Goal: Communication & Community: Answer question/provide support

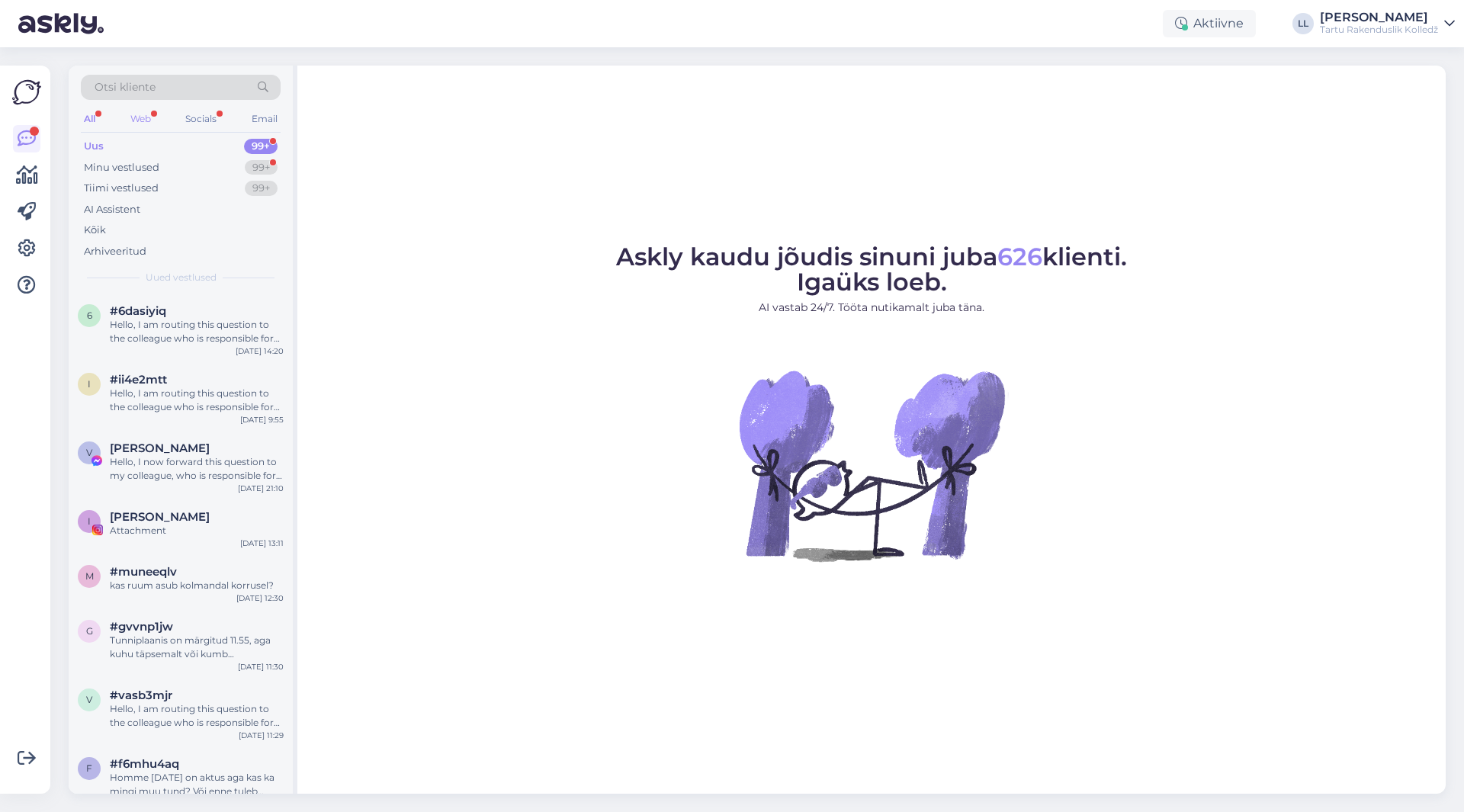
click at [129, 112] on div "Web" at bounding box center [141, 119] width 27 height 20
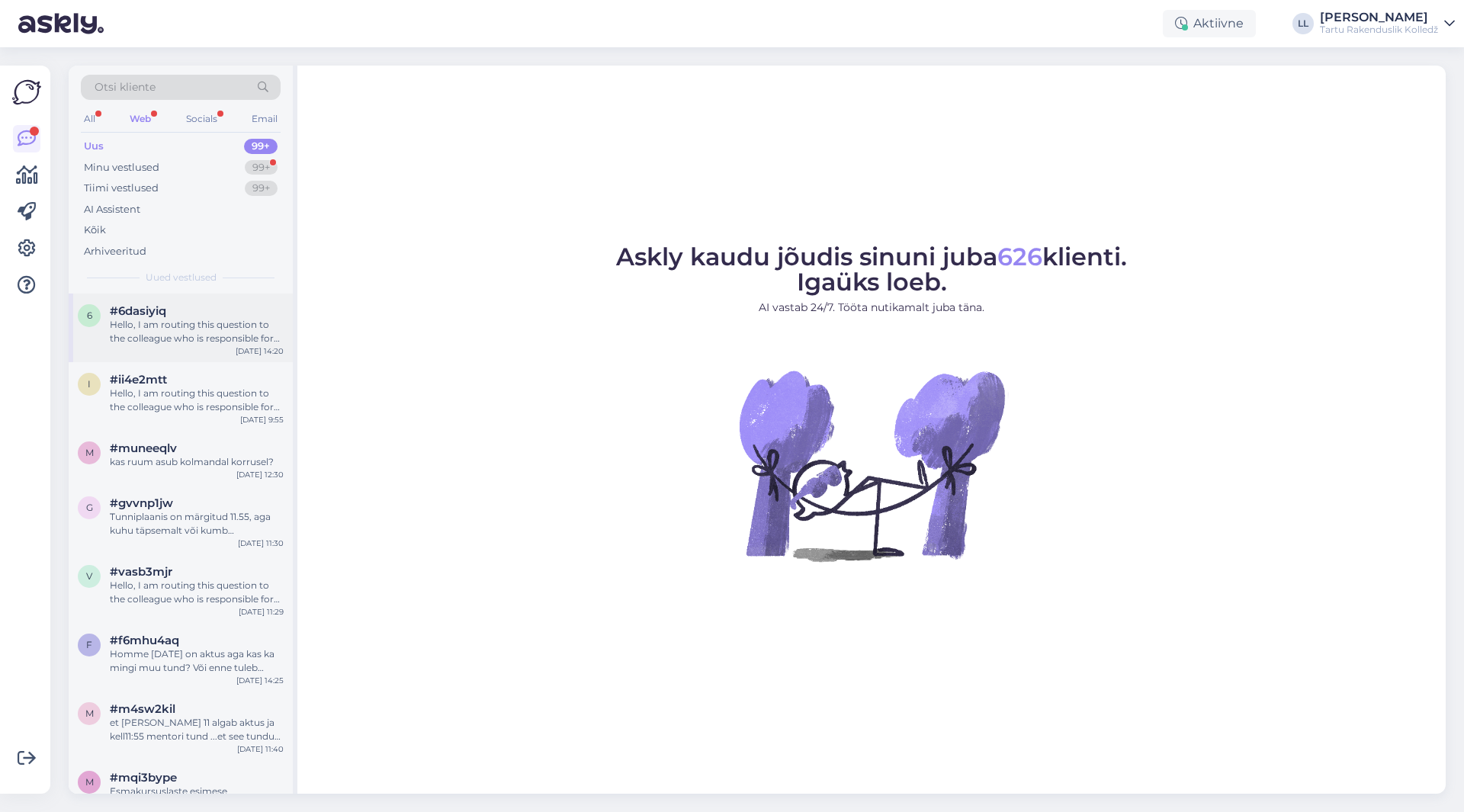
click at [181, 338] on div "Hello, I am routing this question to the colleague who is responsible for this …" at bounding box center [197, 331] width 174 height 28
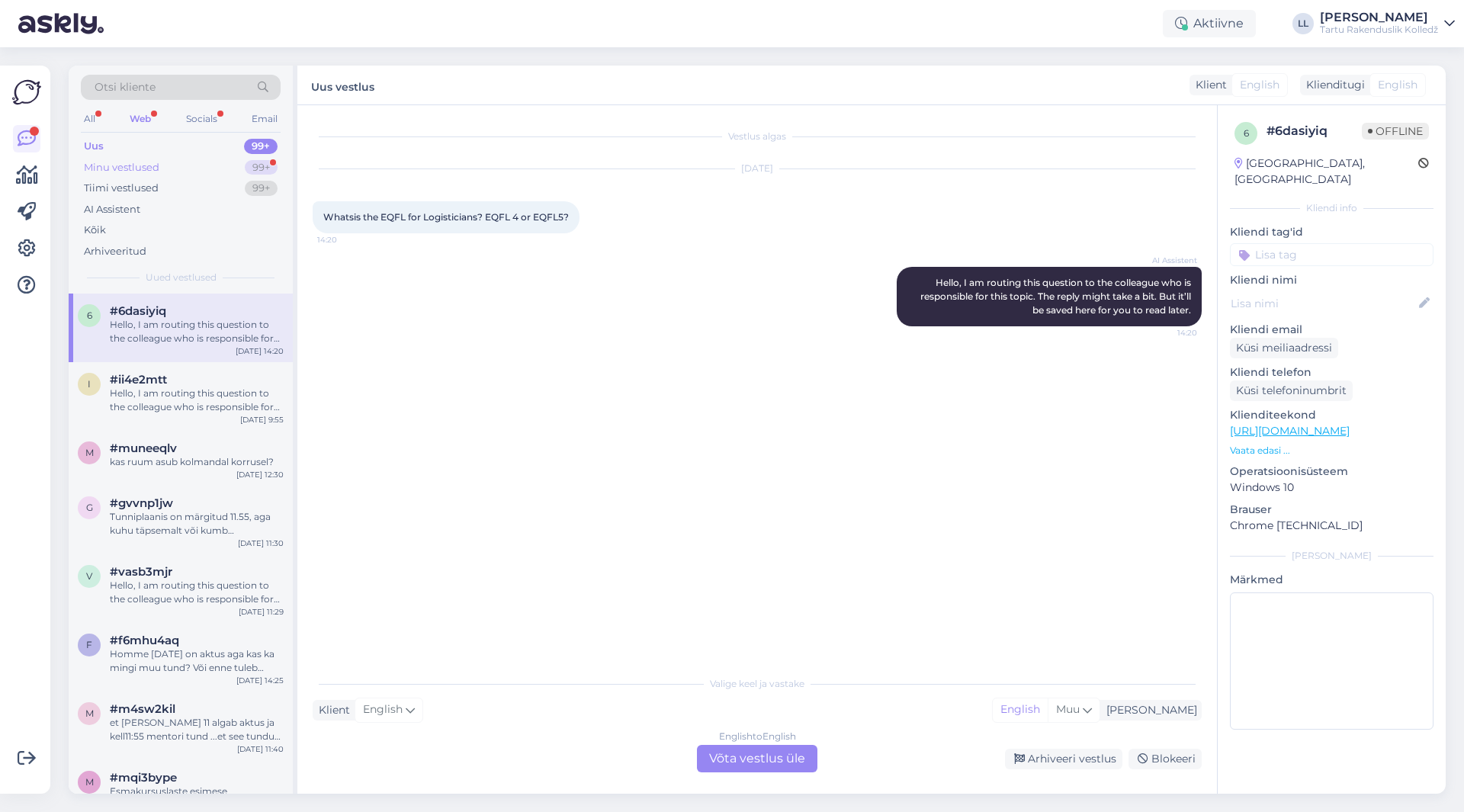
click at [128, 163] on div "Minu vestlused" at bounding box center [122, 168] width 76 height 15
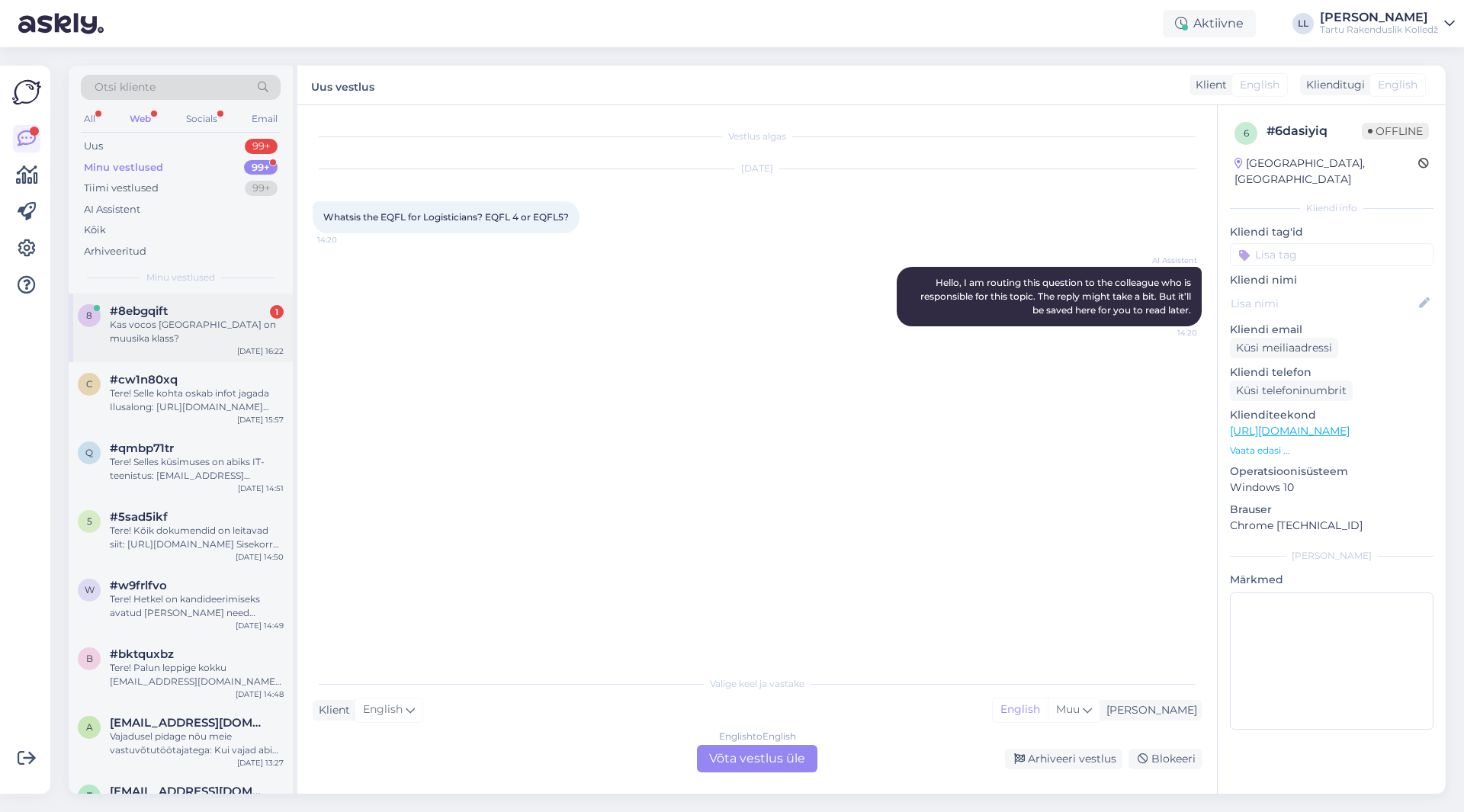
drag, startPoint x: 123, startPoint y: 317, endPoint x: 133, endPoint y: 318, distance: 10.0
click at [129, 317] on div "#8ebgqift 1 Kas vocos [GEOGRAPHIC_DATA] on muusika klass?" at bounding box center [197, 324] width 174 height 41
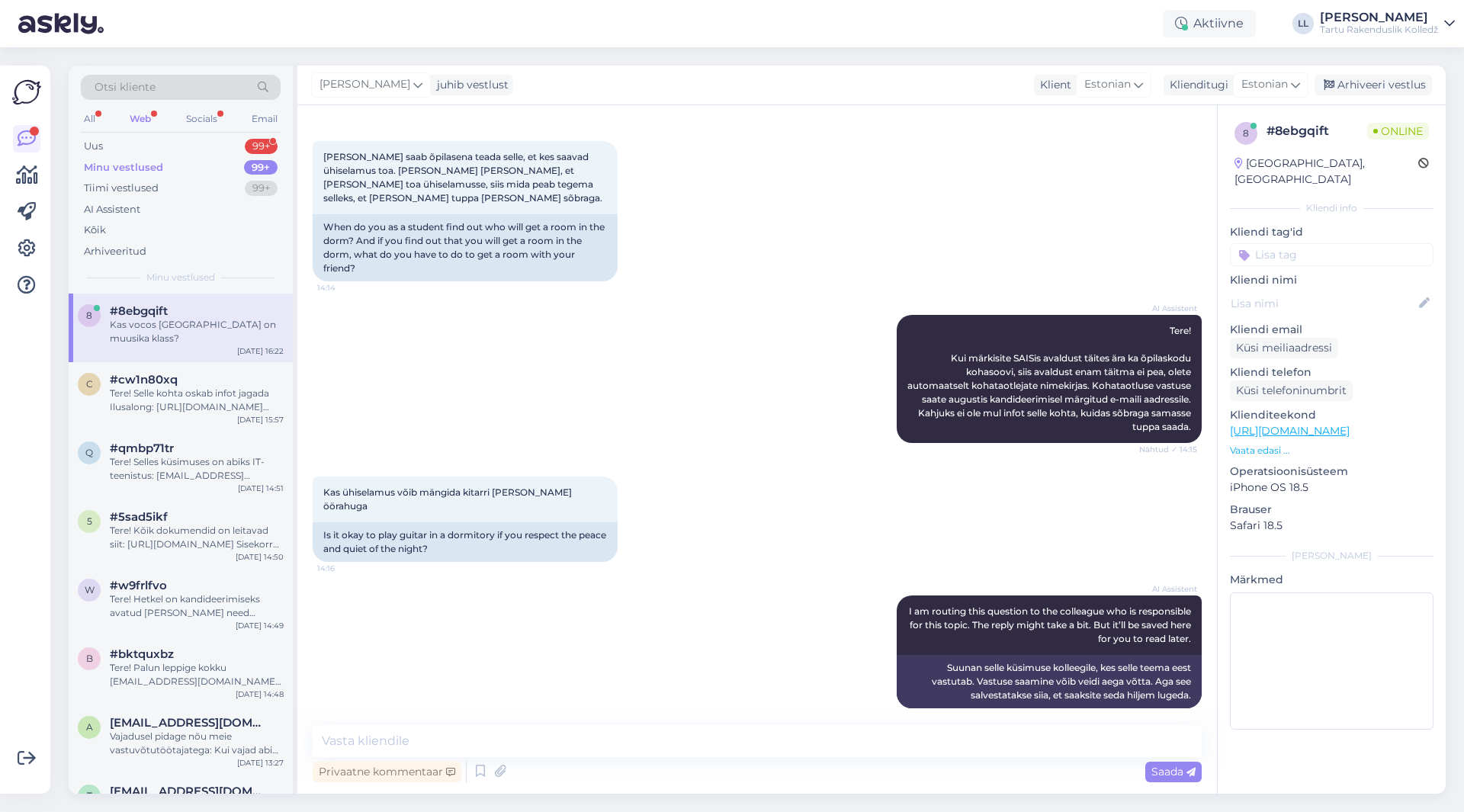
scroll to position [237, 0]
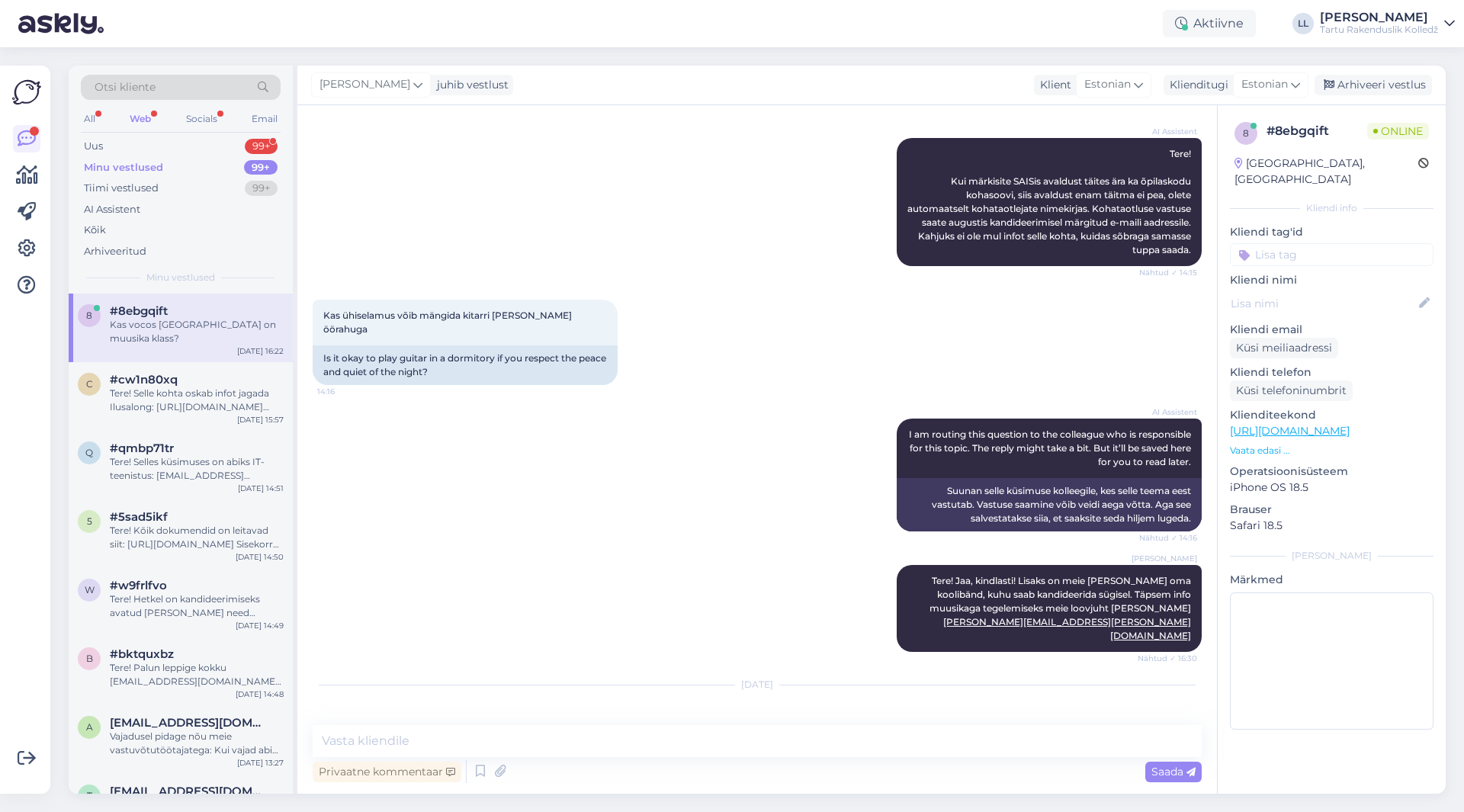
click at [146, 116] on div "Web" at bounding box center [140, 119] width 28 height 20
click at [88, 145] on div "Uus" at bounding box center [93, 146] width 19 height 15
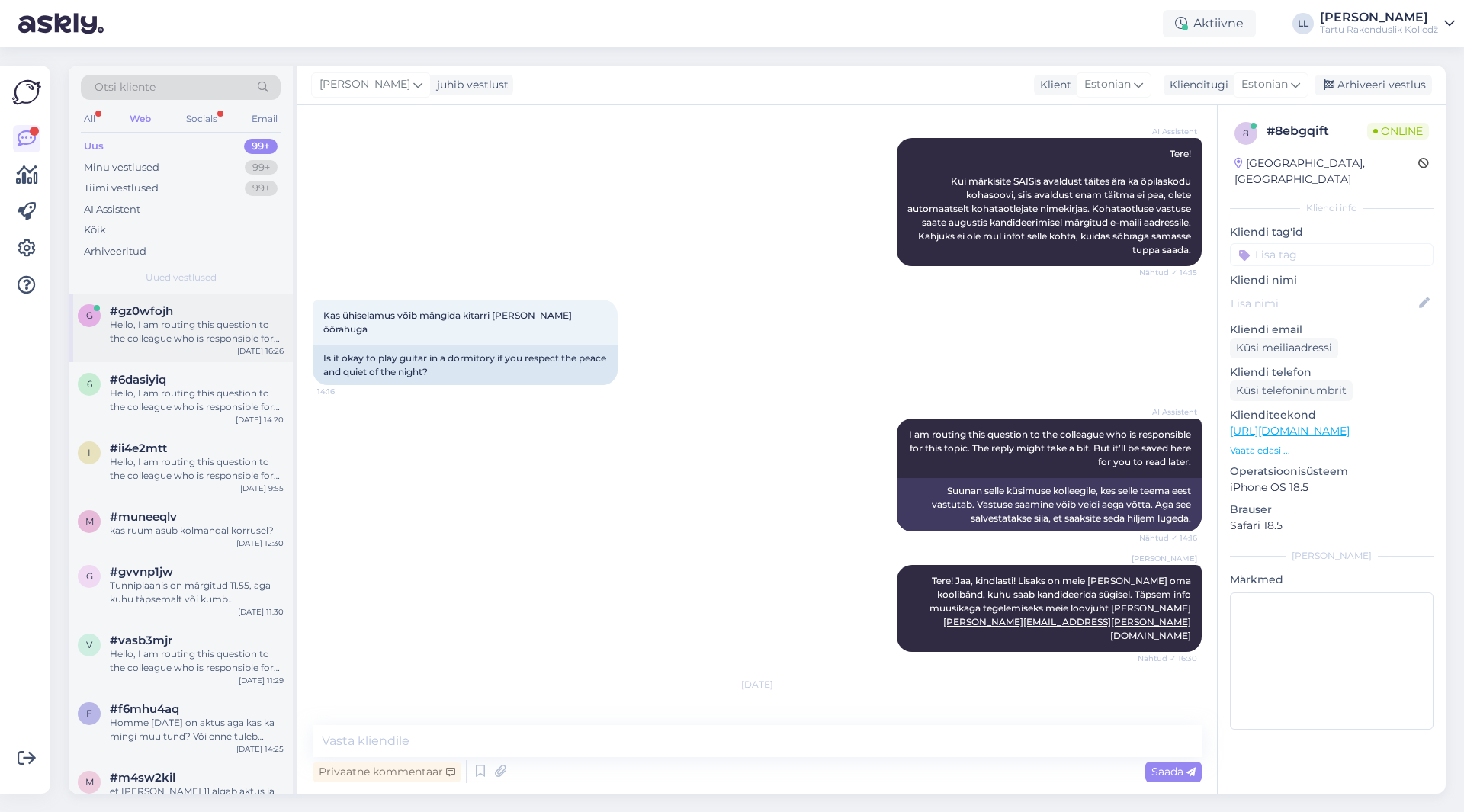
click at [177, 320] on div "Hello, I am routing this question to the colleague who is responsible for this …" at bounding box center [197, 331] width 174 height 28
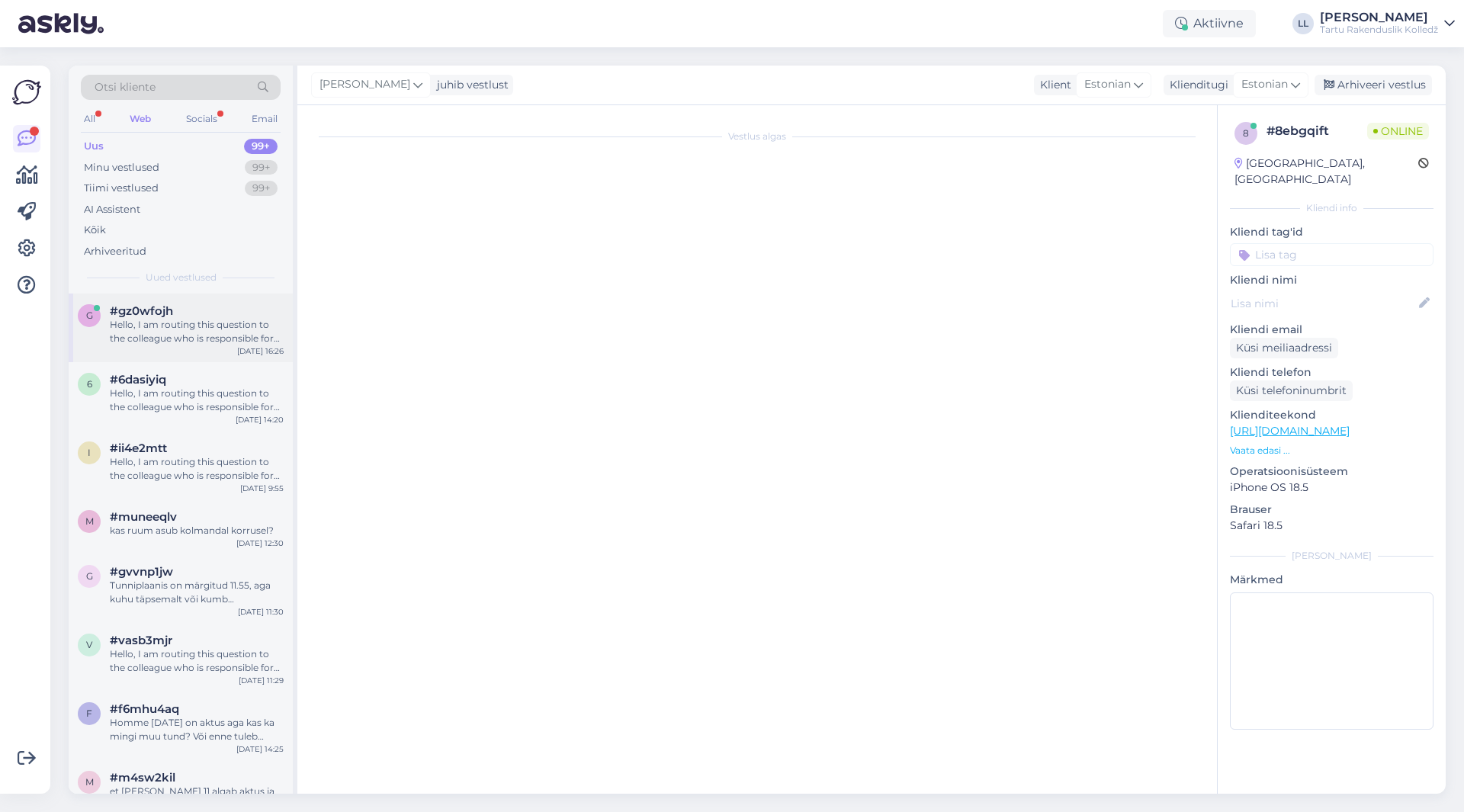
scroll to position [0, 0]
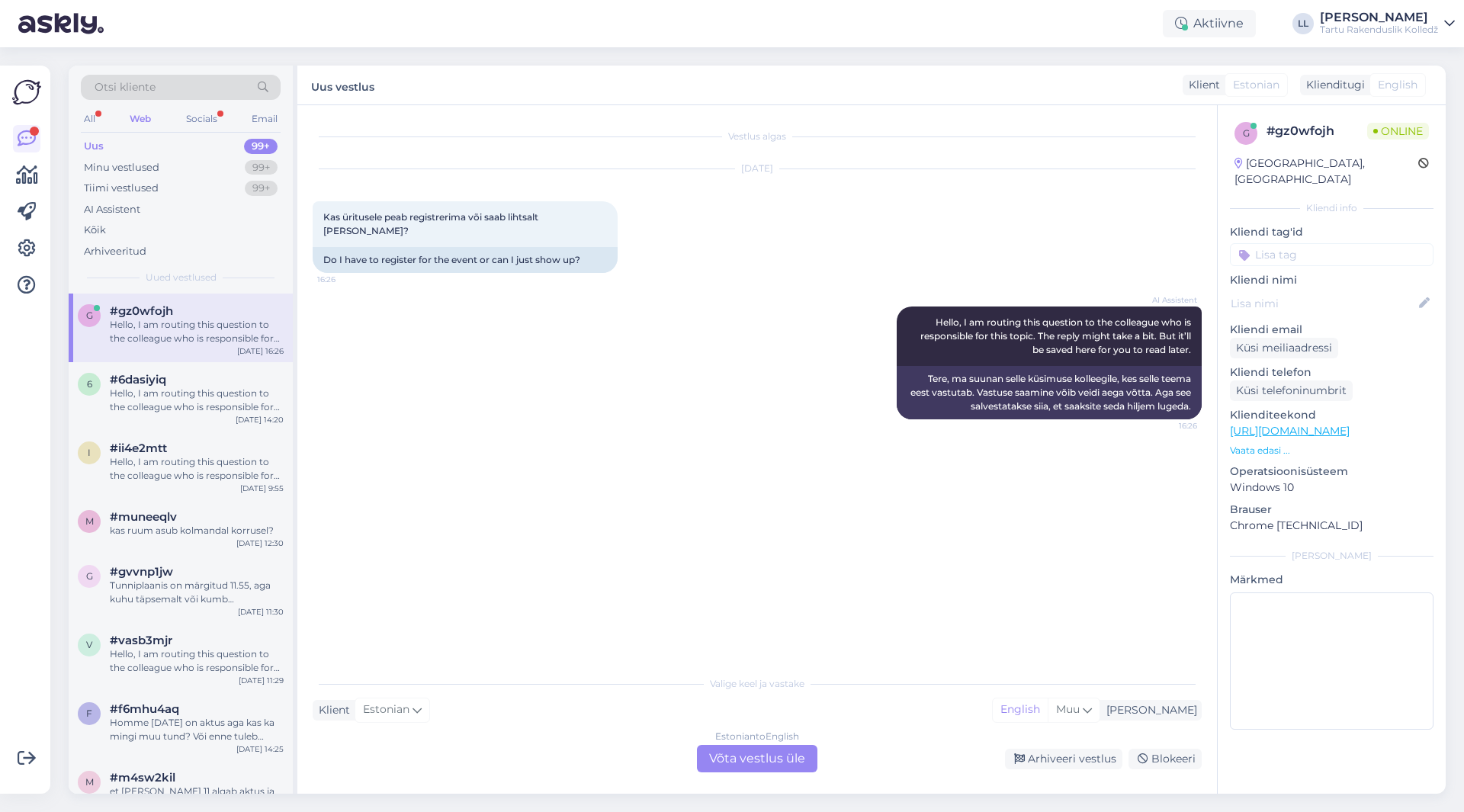
click at [754, 754] on div "Estonian to English Võta vestlus üle" at bounding box center [757, 758] width 120 height 28
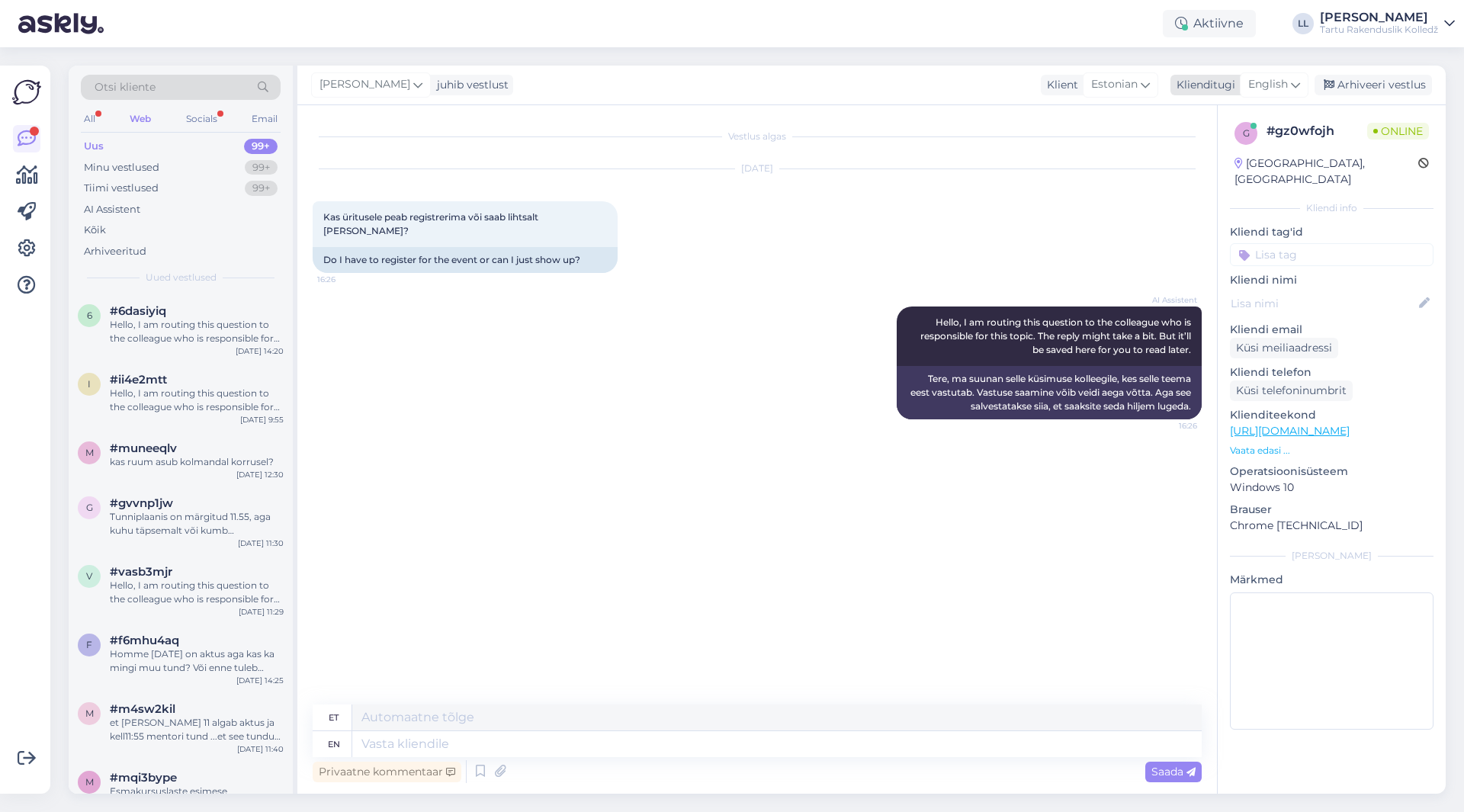
click at [1266, 79] on span "English" at bounding box center [1268, 84] width 40 height 17
type input "es"
click at [1188, 189] on link "Japanese" at bounding box center [1239, 201] width 168 height 24
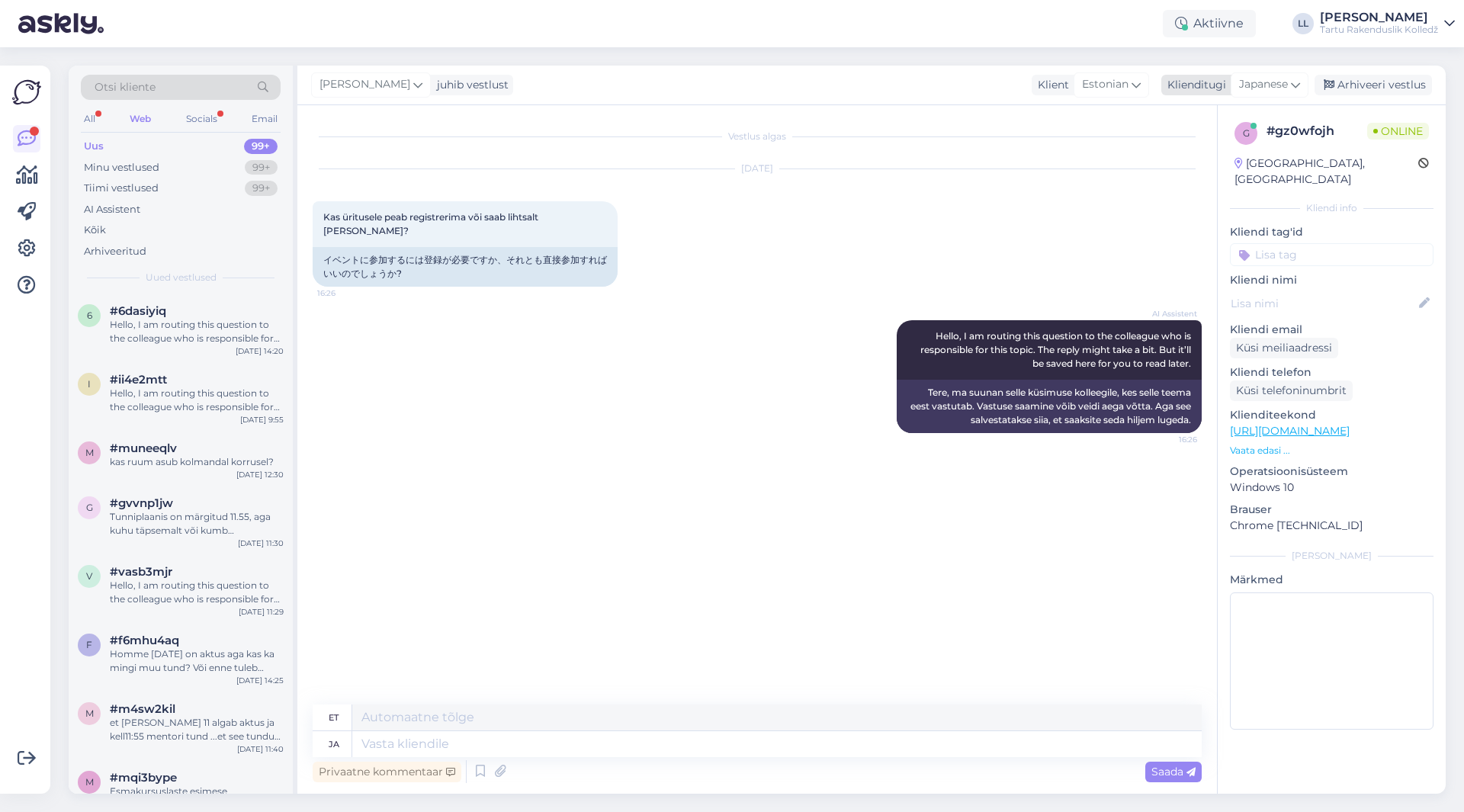
click at [1288, 77] on span "Japanese" at bounding box center [1263, 84] width 49 height 17
click at [1205, 169] on link "Estonian" at bounding box center [1235, 177] width 168 height 24
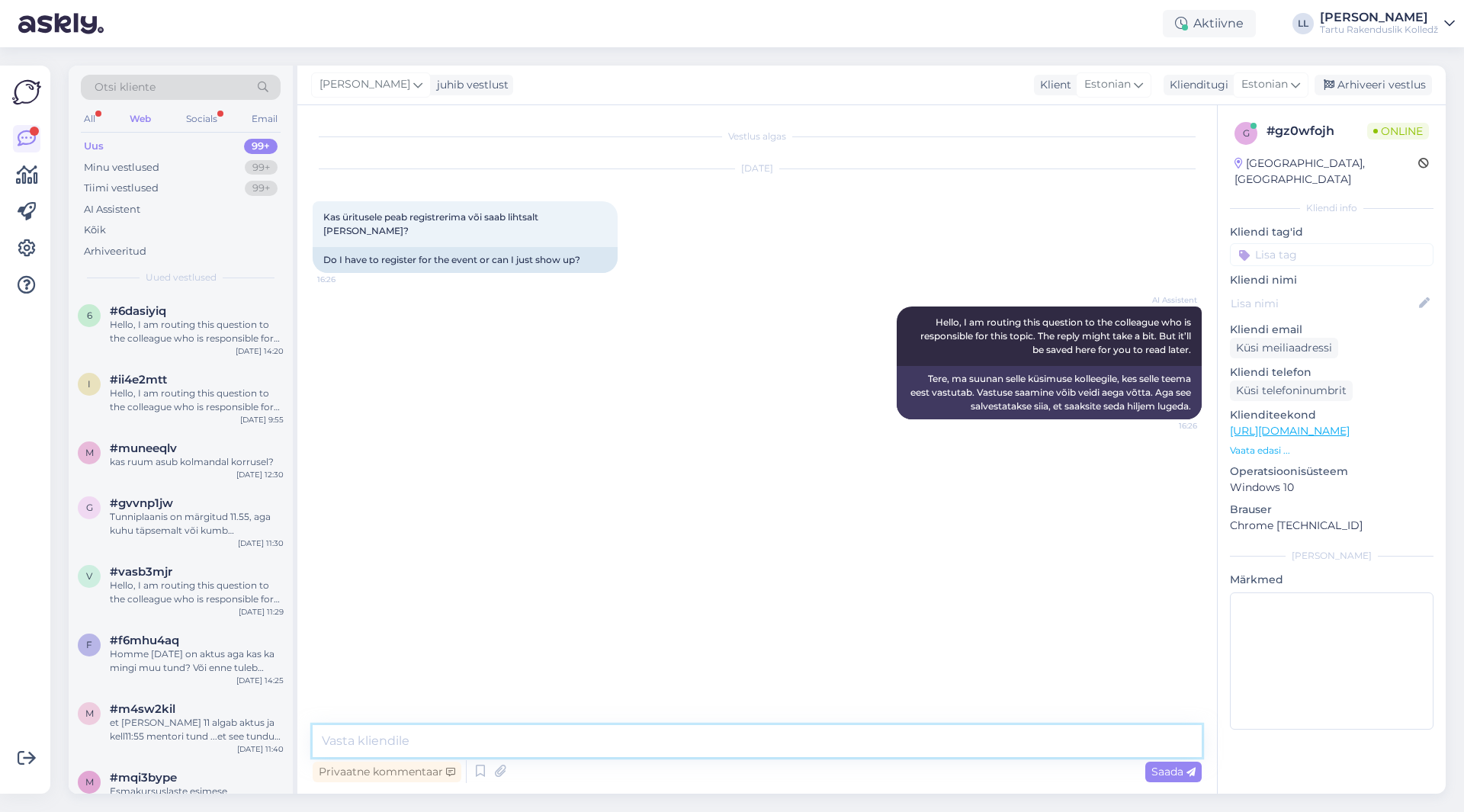
click at [551, 736] on textarea at bounding box center [757, 741] width 889 height 32
type textarea "Tere! Mis üritust Te silmas peate?"
click at [218, 397] on div "Hello, I am routing this question to the colleague who is responsible for this …" at bounding box center [197, 400] width 174 height 28
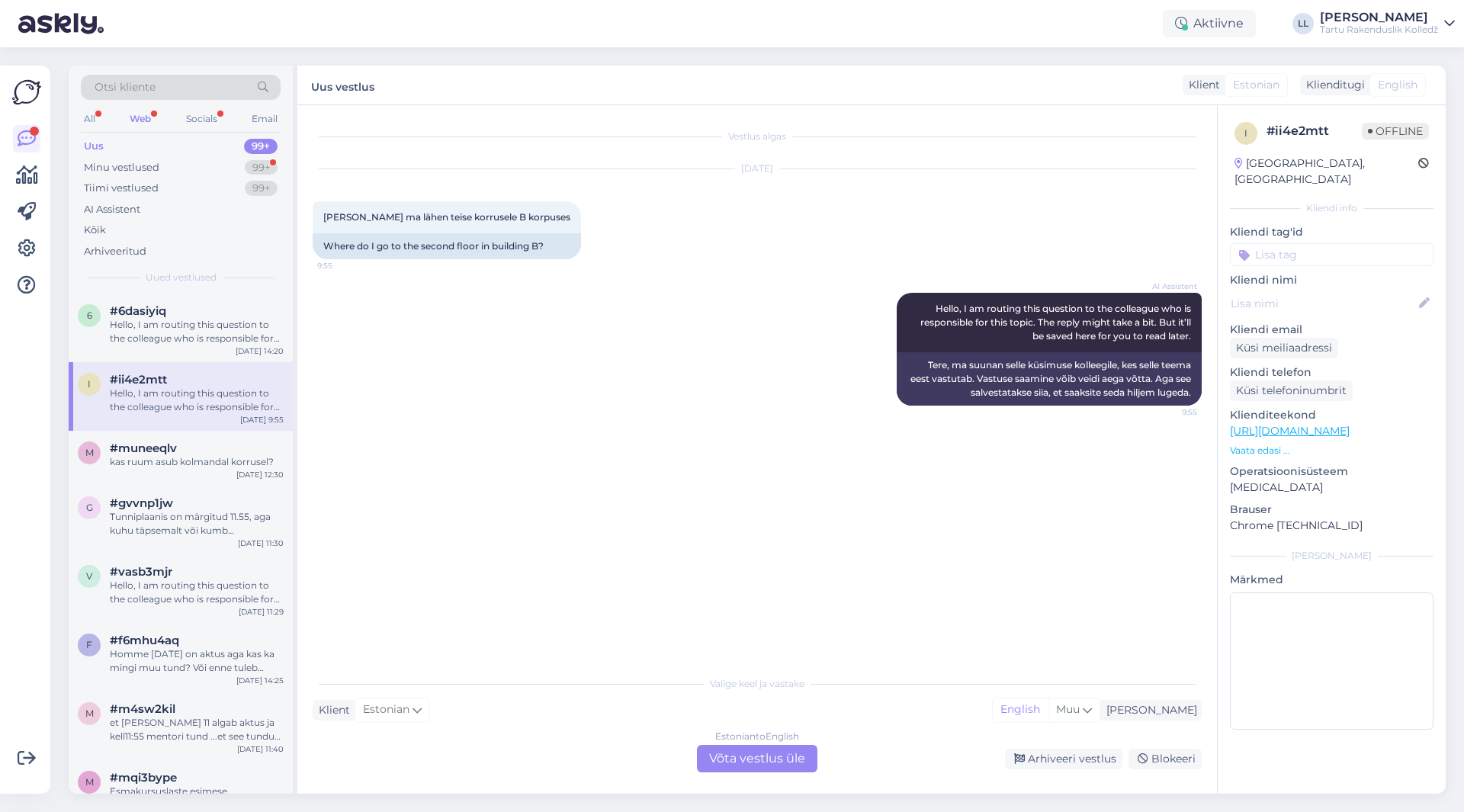
click at [736, 763] on div "Estonian to English Võta vestlus üle" at bounding box center [757, 758] width 120 height 28
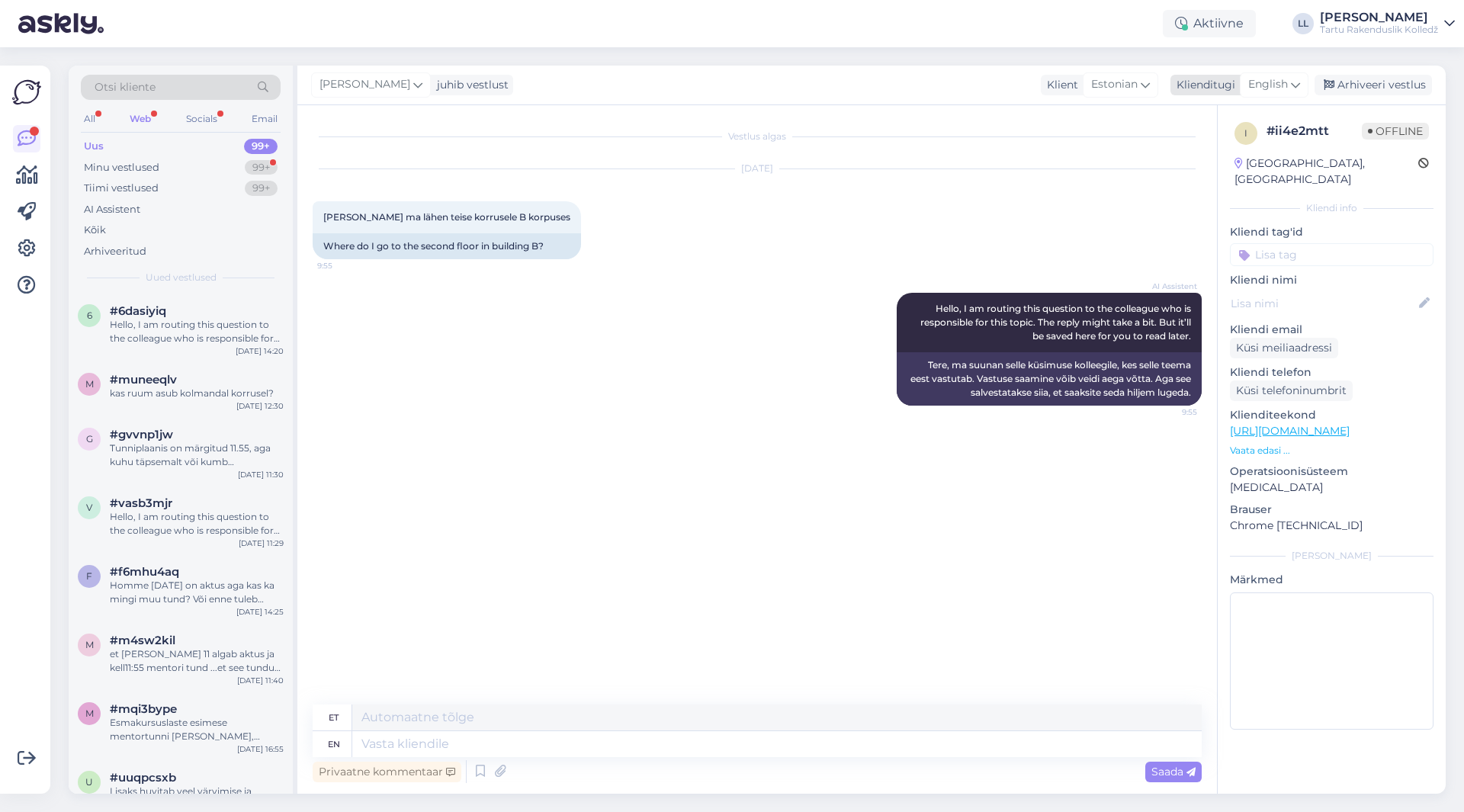
click at [1286, 89] on span "English" at bounding box center [1268, 84] width 40 height 17
click at [1226, 185] on link "Estonian" at bounding box center [1239, 177] width 168 height 24
click at [120, 172] on div "Minu vestlused" at bounding box center [122, 168] width 76 height 15
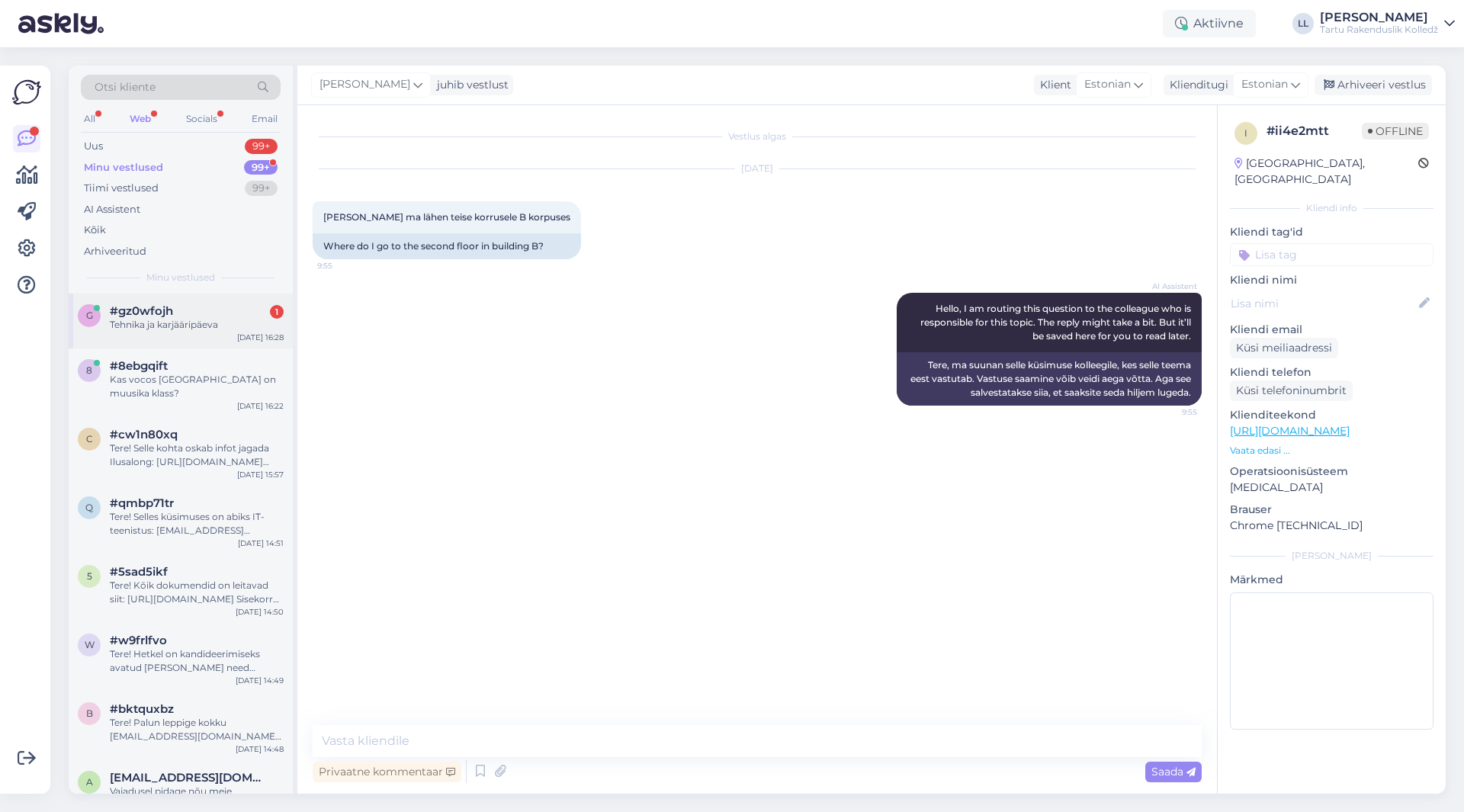
click at [150, 308] on span "#gz0wfojh" at bounding box center [142, 311] width 63 height 13
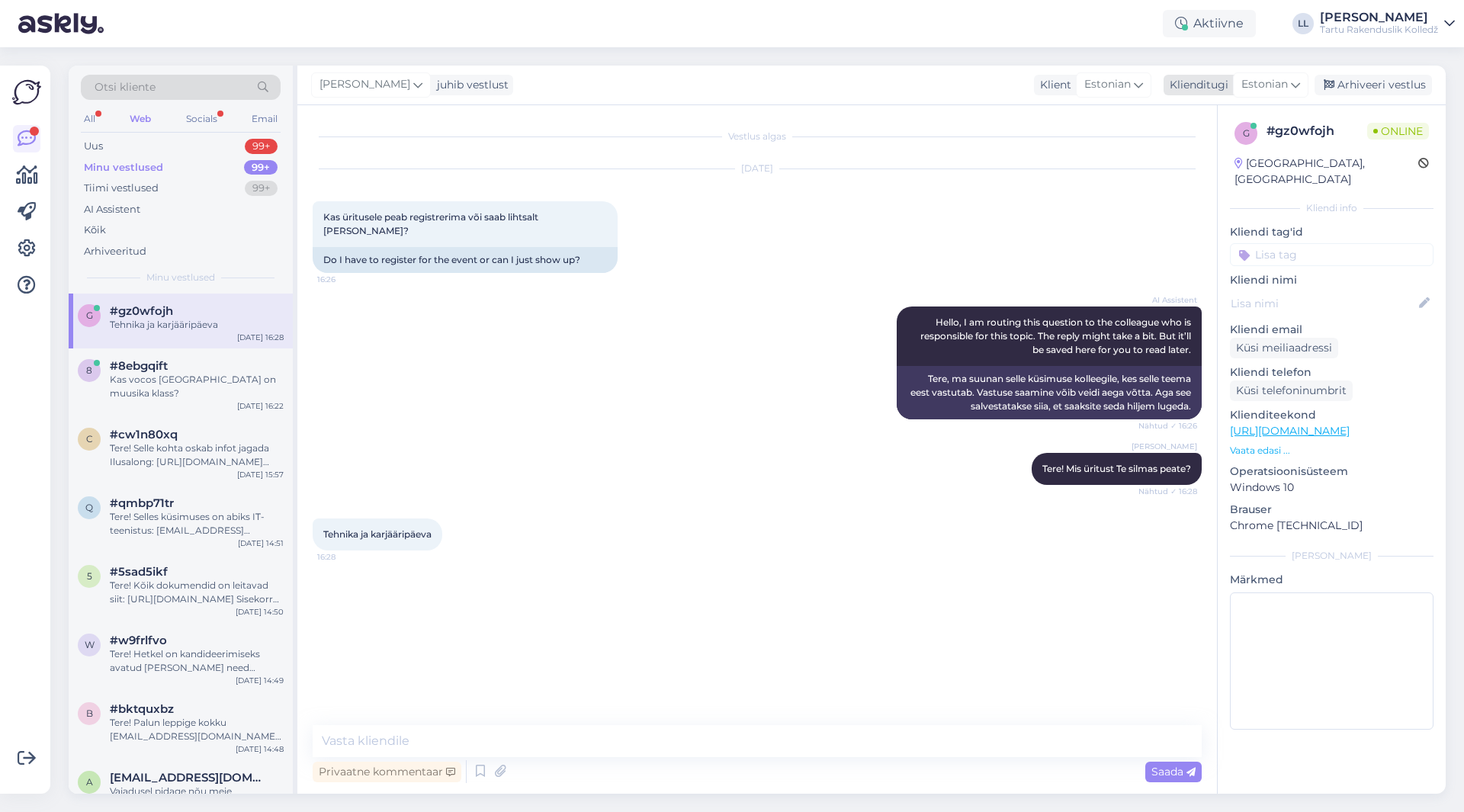
click at [1271, 78] on span "Estonian" at bounding box center [1265, 84] width 47 height 17
click at [1206, 176] on link "Estonian" at bounding box center [1236, 177] width 168 height 24
click at [503, 739] on textarea at bounding box center [757, 741] width 889 height 32
type textarea "V"
type textarea "Võib lihtsalt [PERSON_NAME] :)"
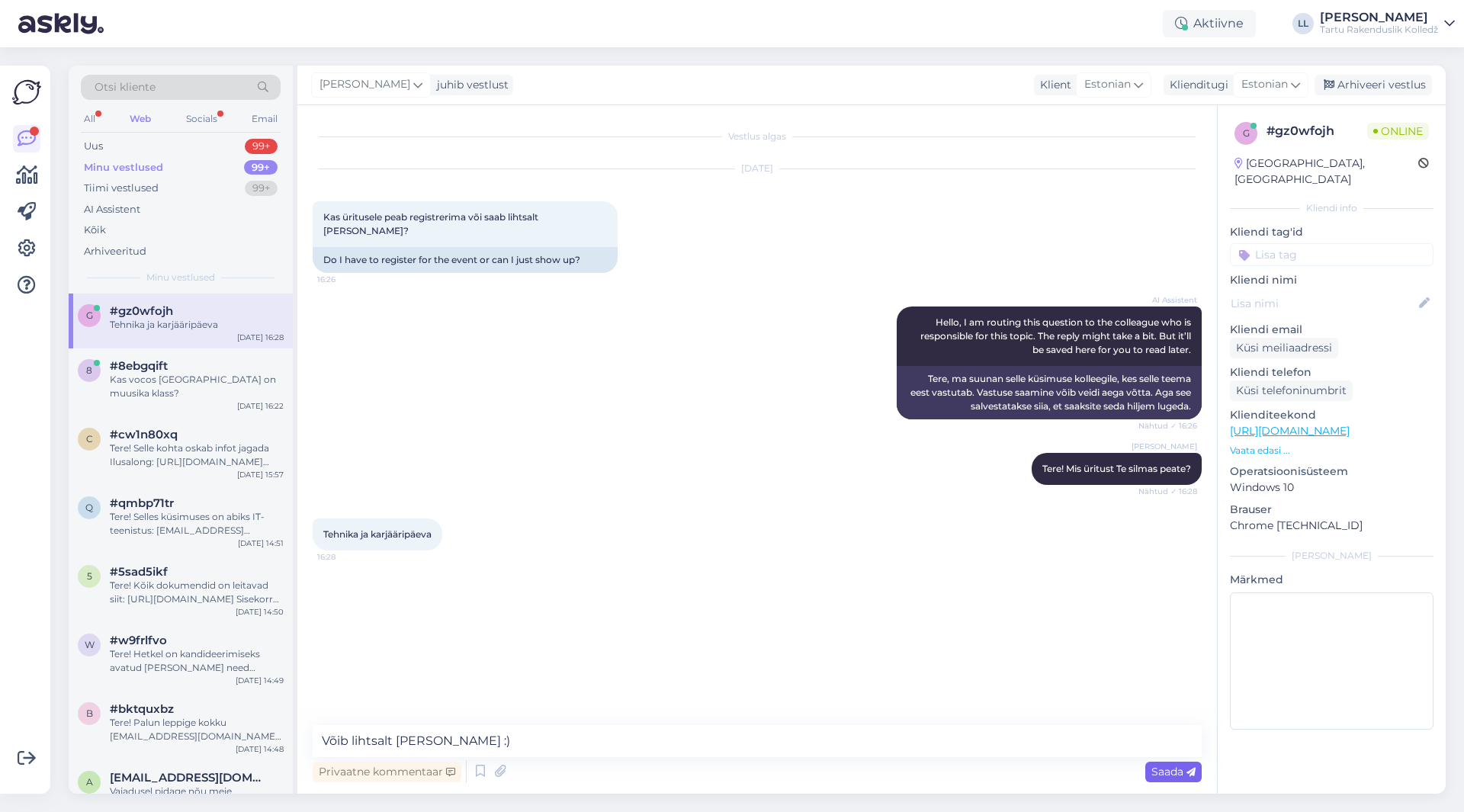
click at [1186, 779] on div "Saada" at bounding box center [1174, 772] width 57 height 21
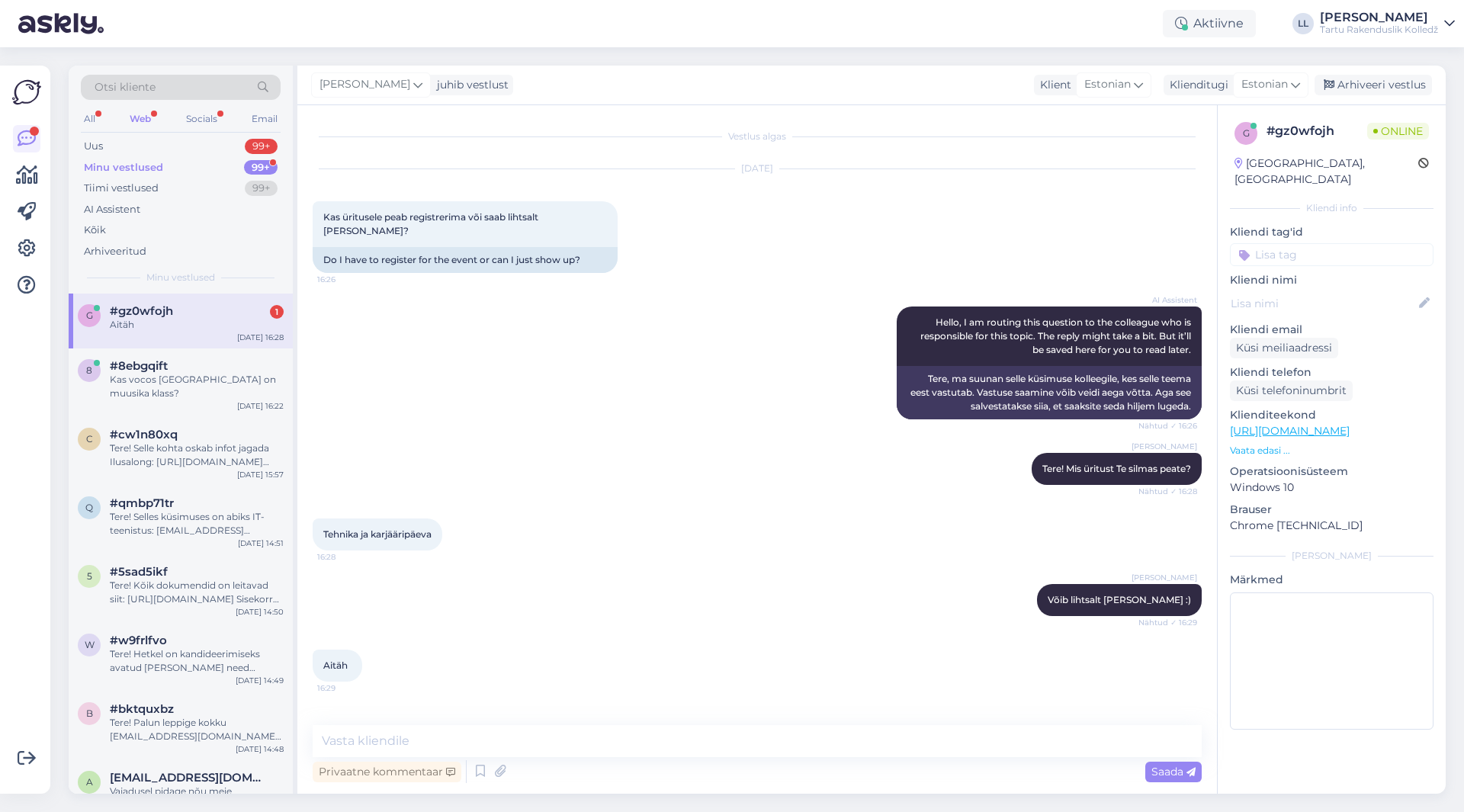
click at [173, 312] on span "#gz0wfojh" at bounding box center [142, 311] width 63 height 13
click at [142, 114] on div "Web" at bounding box center [140, 119] width 28 height 20
